Goal: Information Seeking & Learning: Compare options

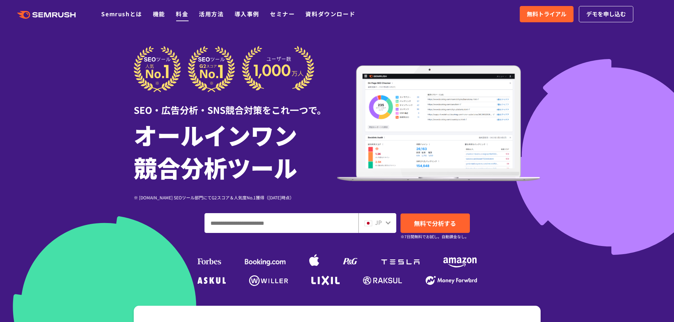
click at [186, 12] on link "料金" at bounding box center [182, 14] width 12 height 8
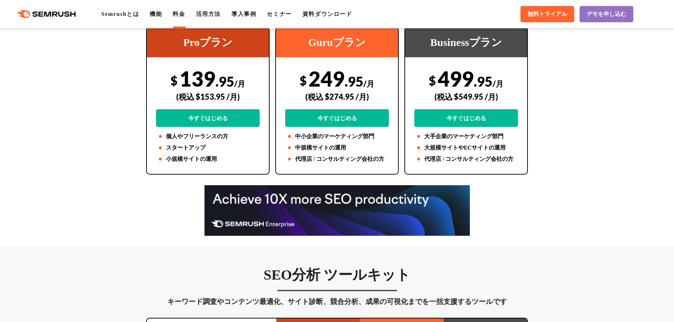
scroll to position [35, 0]
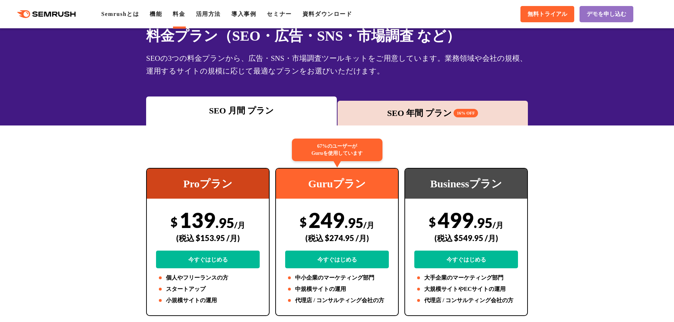
click at [431, 120] on div "SEO 年間 プラン 16% OFF" at bounding box center [432, 113] width 191 height 25
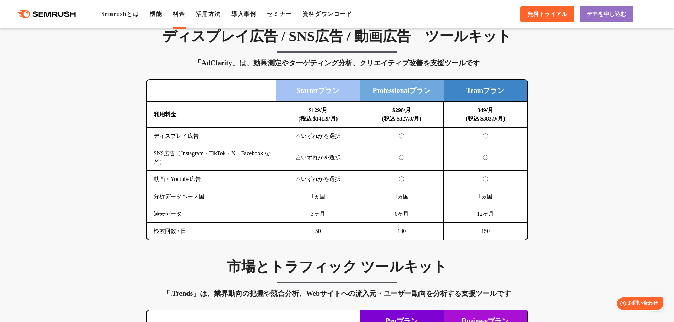
scroll to position [919, 0]
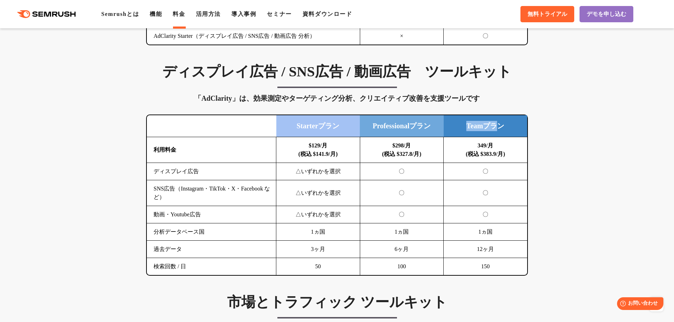
drag, startPoint x: 464, startPoint y: 123, endPoint x: 498, endPoint y: 126, distance: 33.7
click at [496, 126] on td "Teamプラン" at bounding box center [485, 126] width 84 height 22
click at [499, 126] on td "Teamプラン" at bounding box center [485, 126] width 84 height 22
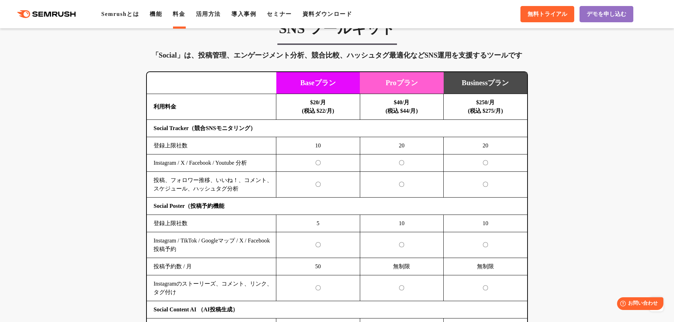
scroll to position [1414, 0]
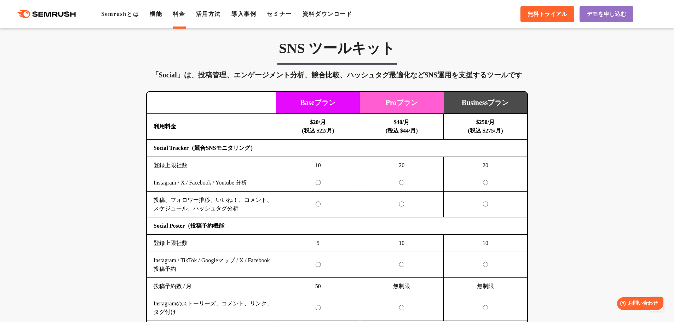
click at [388, 168] on td "20" at bounding box center [402, 165] width 84 height 17
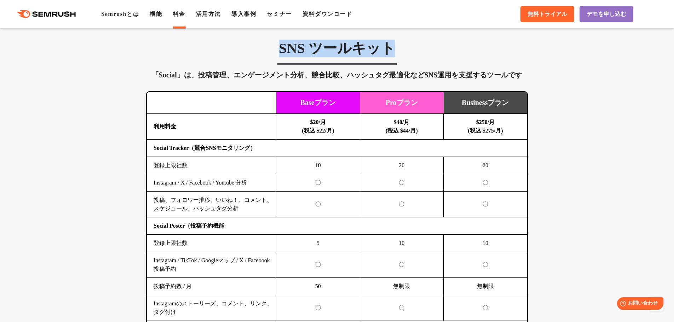
drag, startPoint x: 282, startPoint y: 48, endPoint x: 406, endPoint y: 52, distance: 123.8
click at [406, 52] on h3 "SNS ツールキット" at bounding box center [337, 49] width 382 height 18
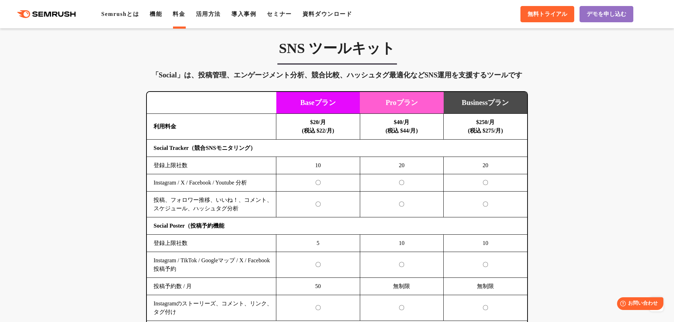
click at [403, 104] on td "Proプラン" at bounding box center [402, 103] width 84 height 22
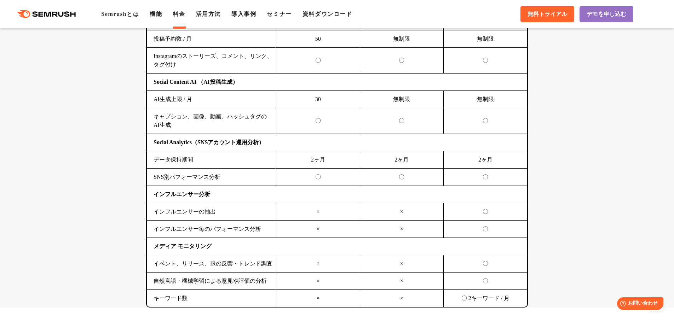
scroll to position [1713, 0]
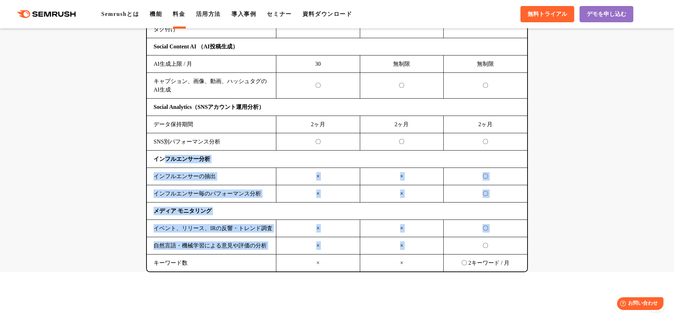
drag, startPoint x: 167, startPoint y: 157, endPoint x: 473, endPoint y: 242, distance: 318.2
click at [473, 242] on tbody "利用料金 $20/月 (税込 $22/月) $40/月 (税込 $44/月) $250/月 (税込 $275/月) Social Tracker（競合SNSモ…" at bounding box center [337, 51] width 380 height 441
click at [422, 235] on td "×" at bounding box center [402, 228] width 84 height 17
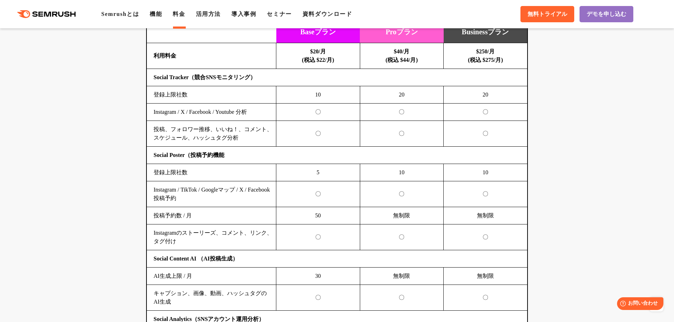
scroll to position [1465, 0]
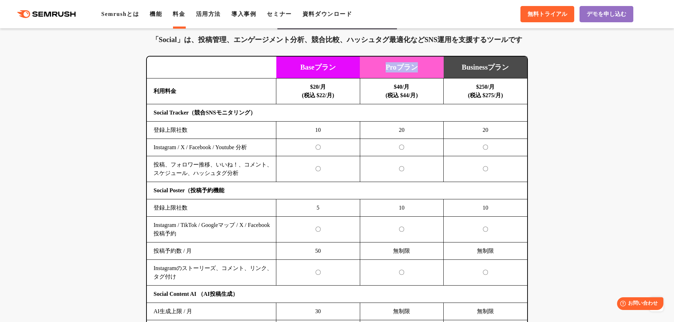
drag, startPoint x: 387, startPoint y: 67, endPoint x: 420, endPoint y: 68, distance: 33.2
click at [420, 68] on td "Proプラン" at bounding box center [402, 68] width 84 height 22
drag, startPoint x: 158, startPoint y: 113, endPoint x: 262, endPoint y: 114, distance: 104.7
click at [262, 114] on td "Social Tracker（競合SNSモニタリング）" at bounding box center [337, 112] width 380 height 17
drag, startPoint x: 397, startPoint y: 133, endPoint x: 407, endPoint y: 133, distance: 9.6
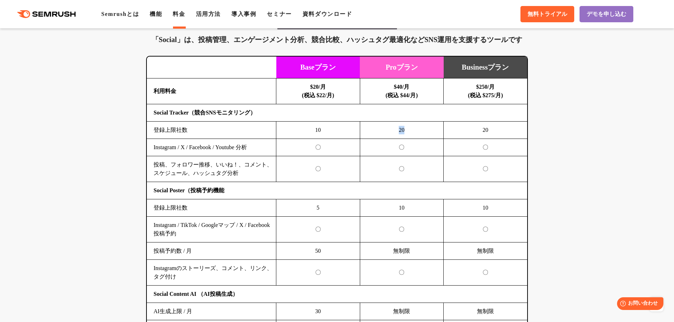
click at [407, 133] on td "20" at bounding box center [402, 130] width 84 height 17
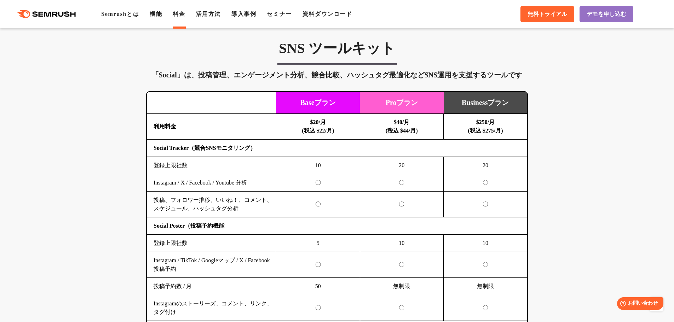
click at [401, 166] on td "20" at bounding box center [402, 165] width 84 height 17
click at [411, 171] on td "20" at bounding box center [402, 165] width 84 height 17
click at [401, 165] on td "20" at bounding box center [402, 165] width 84 height 17
click at [401, 168] on td "20" at bounding box center [402, 165] width 84 height 17
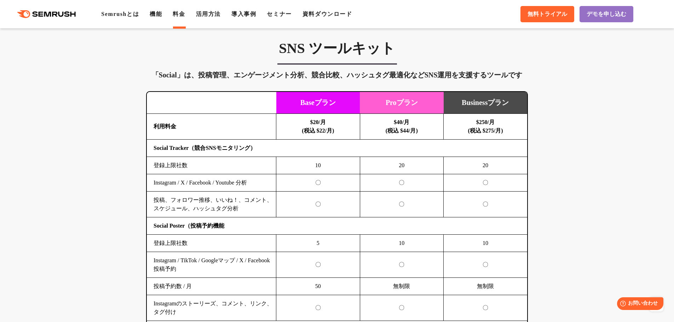
click at [401, 168] on td "20" at bounding box center [402, 165] width 84 height 17
click at [400, 121] on b "$40/月 (税込 $44/月)" at bounding box center [401, 126] width 32 height 14
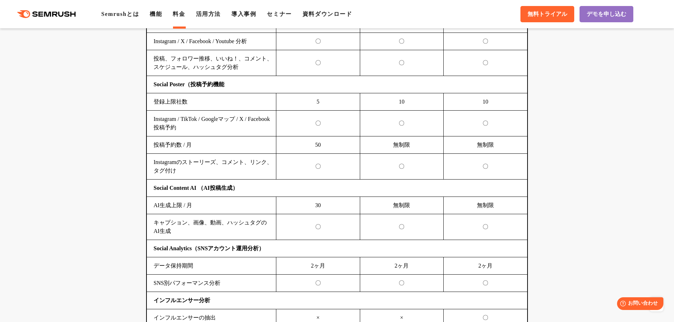
scroll to position [1607, 0]
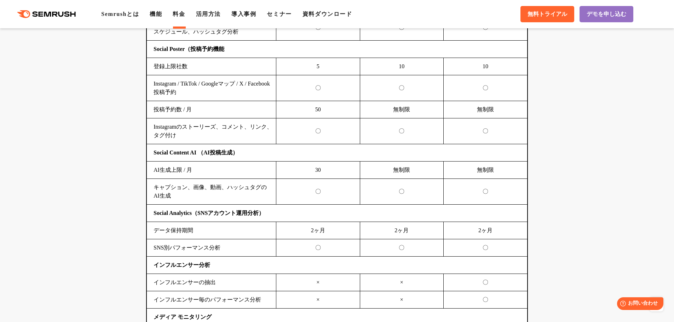
click at [398, 171] on td "無制限" at bounding box center [402, 170] width 84 height 17
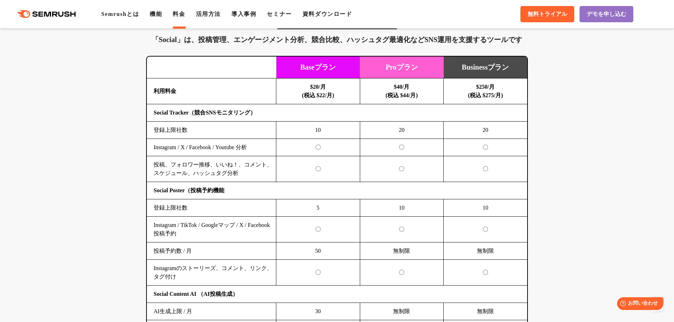
scroll to position [1430, 0]
